Goal: Task Accomplishment & Management: Use online tool/utility

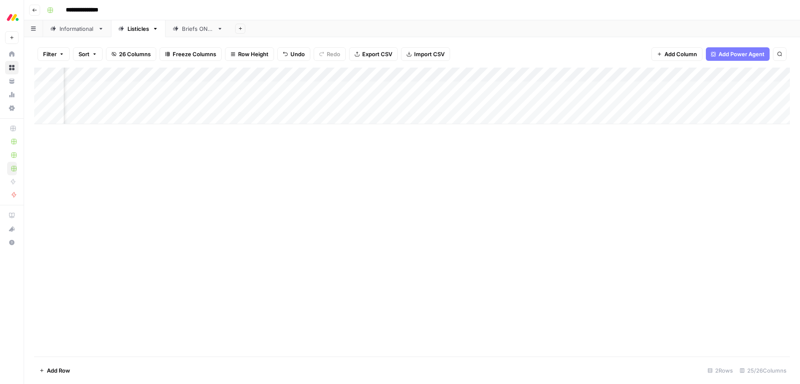
scroll to position [0, 204]
click at [449, 88] on div "Add Column" at bounding box center [412, 96] width 756 height 57
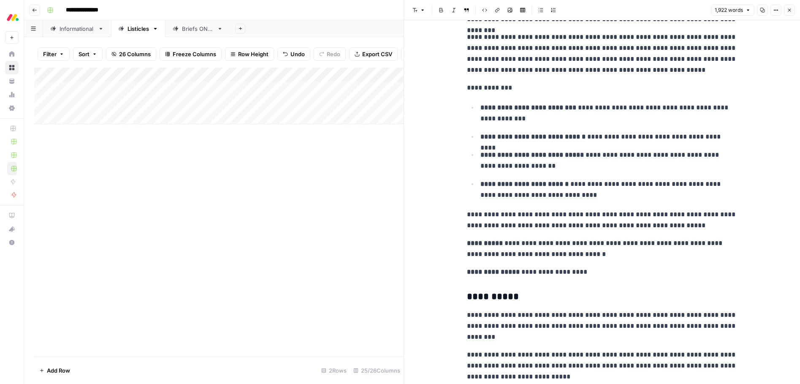
click at [789, 11] on icon "button" at bounding box center [789, 10] width 5 height 5
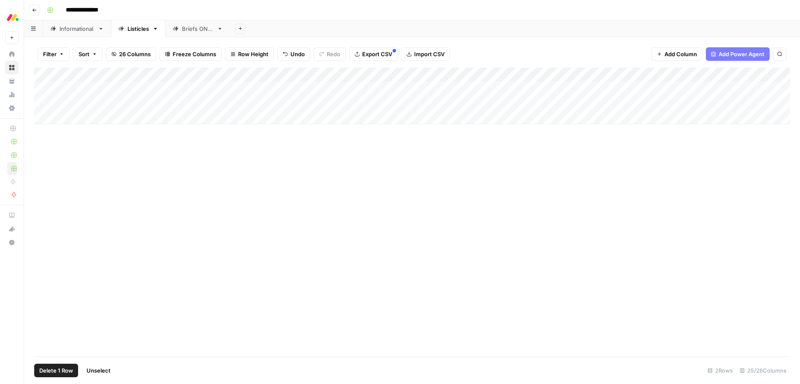
click at [44, 89] on div "Add Column" at bounding box center [412, 96] width 756 height 57
click at [51, 374] on span "Delete 1 Row" at bounding box center [56, 370] width 34 height 8
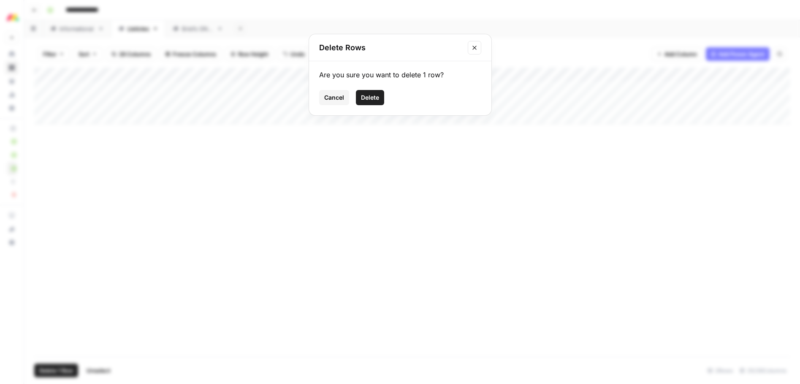
click at [370, 98] on span "Delete" at bounding box center [370, 97] width 18 height 8
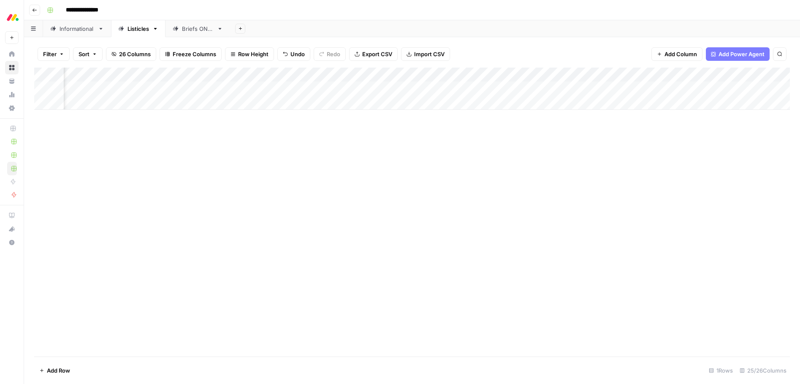
scroll to position [0, 265]
click at [388, 88] on div "Add Column" at bounding box center [412, 89] width 756 height 42
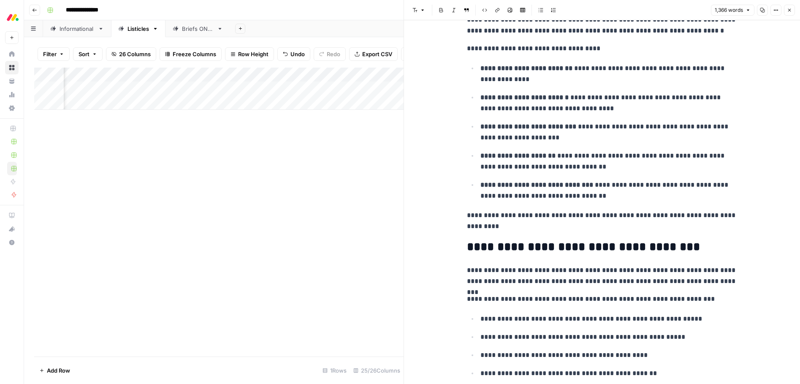
scroll to position [2196, 0]
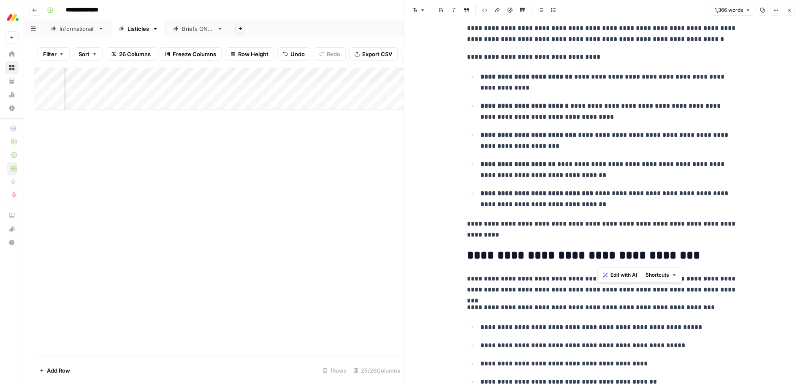
drag, startPoint x: 600, startPoint y: 257, endPoint x: 555, endPoint y: 263, distance: 45.9
click at [687, 253] on h2 "**********" at bounding box center [602, 256] width 270 height 14
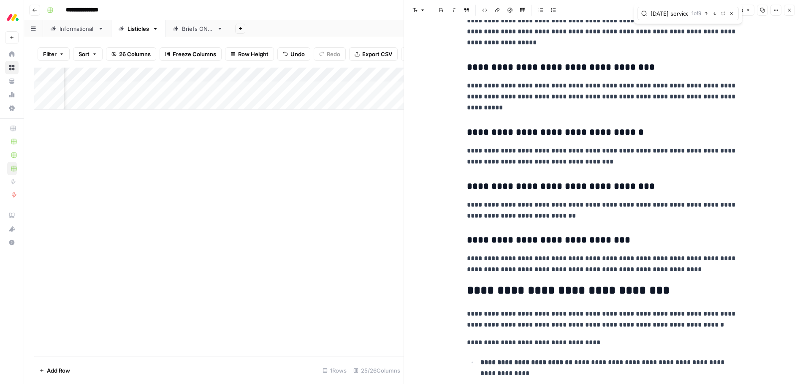
scroll to position [0, 0]
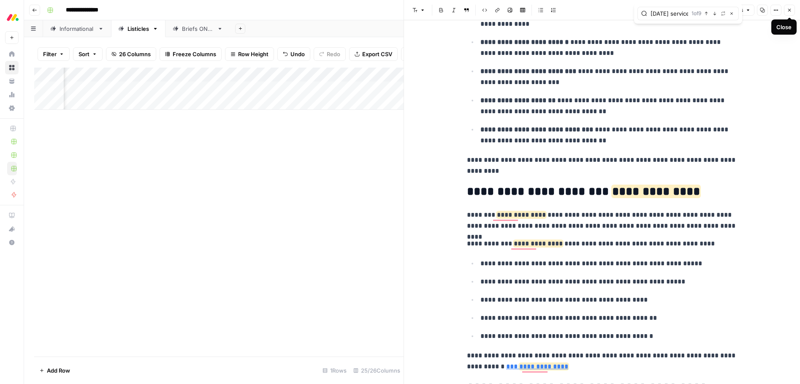
type input "monday service"
click at [791, 10] on icon "button" at bounding box center [789, 10] width 5 height 5
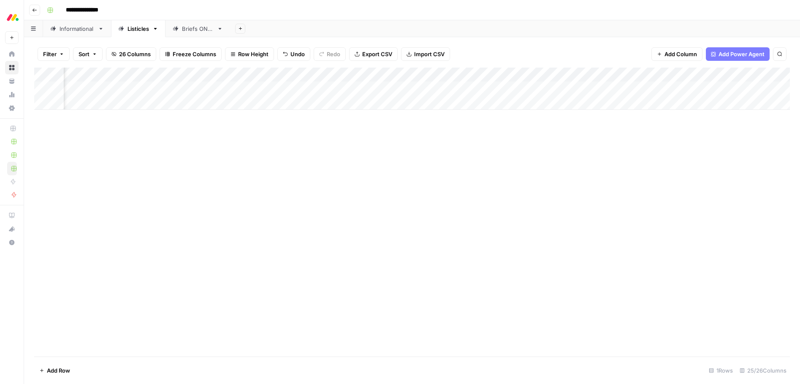
click at [567, 86] on div "Add Column" at bounding box center [412, 89] width 756 height 42
click at [248, 130] on div "Add Column" at bounding box center [412, 118] width 756 height 100
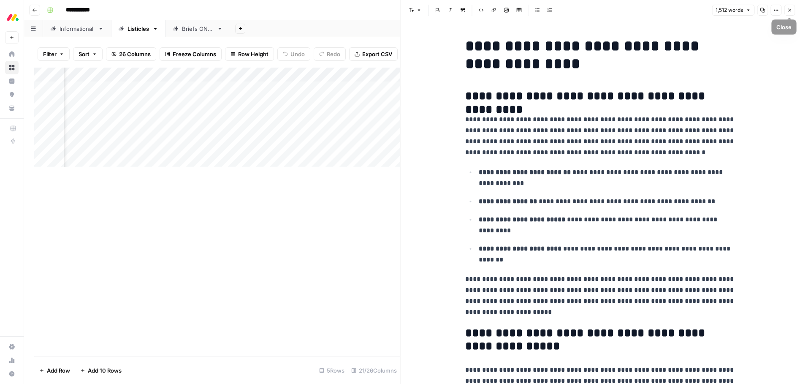
click at [793, 11] on button "Close" at bounding box center [789, 10] width 11 height 11
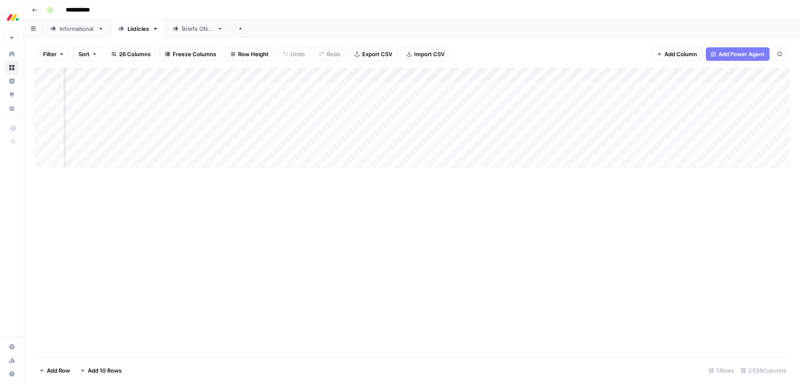
click at [354, 132] on div "Add Column" at bounding box center [412, 118] width 756 height 100
click at [367, 145] on div "Add Column" at bounding box center [412, 118] width 756 height 100
